Goal: Transaction & Acquisition: Download file/media

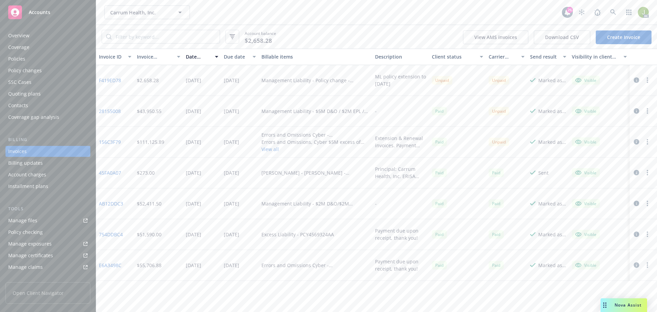
click at [55, 223] on link "Manage files" at bounding box center [47, 220] width 85 height 11
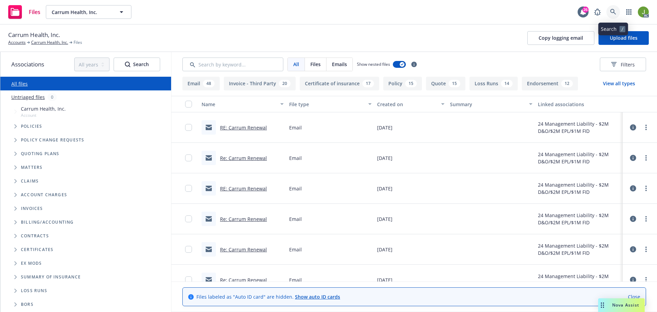
click at [617, 12] on link at bounding box center [613, 12] width 14 height 14
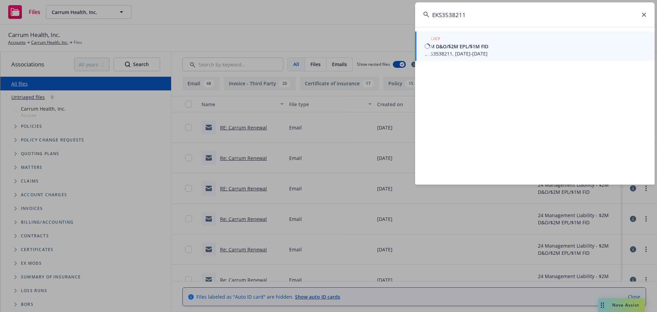
type input "EKS3538211"
click at [435, 56] on span "EKS3538211, [DATE]-[DATE]" at bounding box center [535, 53] width 222 height 7
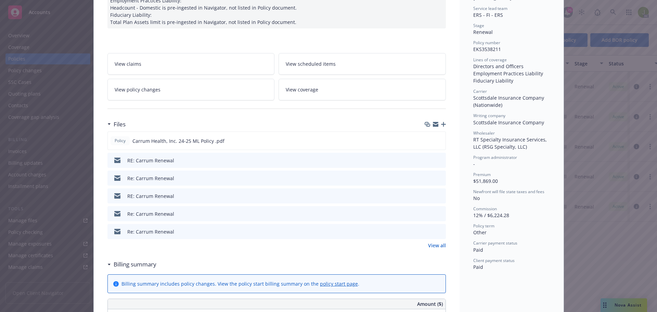
scroll to position [137, 0]
click at [435, 247] on link "View all" at bounding box center [437, 244] width 18 height 7
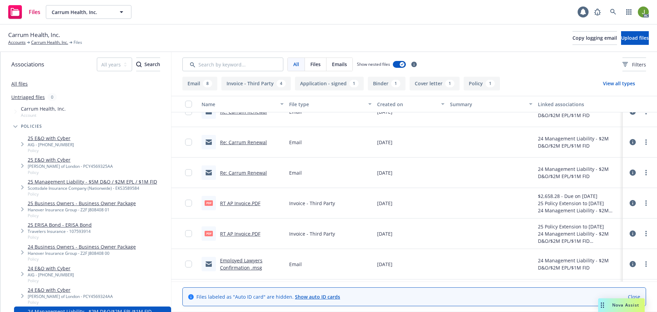
scroll to position [137, 0]
click at [233, 201] on link "RT AP Invoice.PDF" at bounding box center [240, 202] width 40 height 6
click at [245, 233] on link "RT AP Invoice.PDF" at bounding box center [240, 233] width 40 height 6
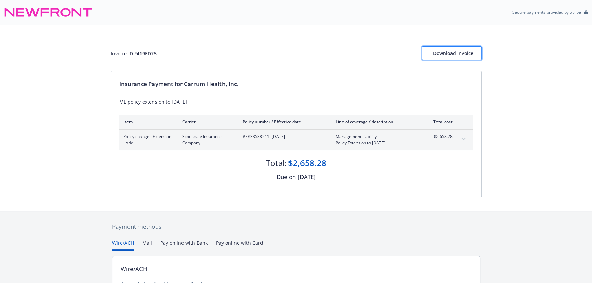
click at [424, 50] on button "Download Invoice" at bounding box center [452, 54] width 60 height 14
